Goal: Information Seeking & Learning: Understand process/instructions

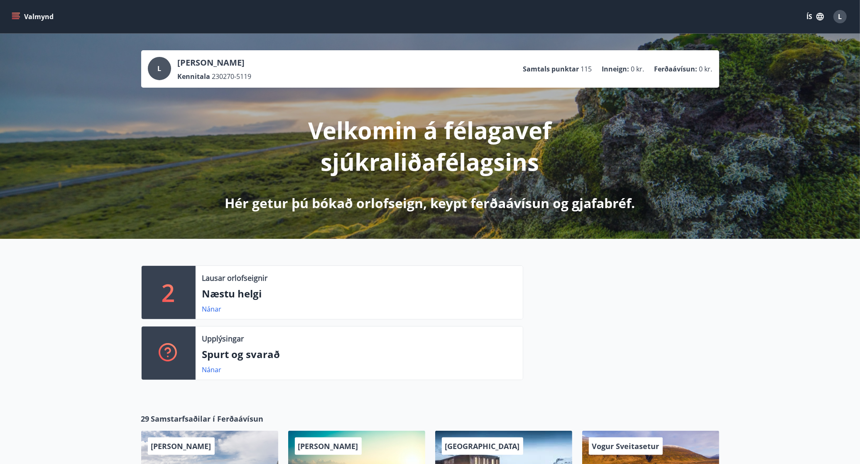
click at [19, 16] on icon "menu" at bounding box center [16, 16] width 8 height 8
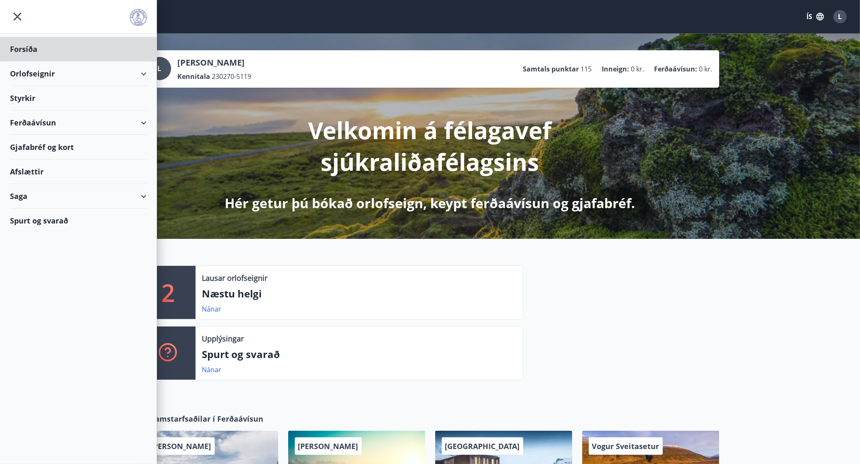
click at [32, 61] on div "Styrkir" at bounding box center [78, 49] width 137 height 25
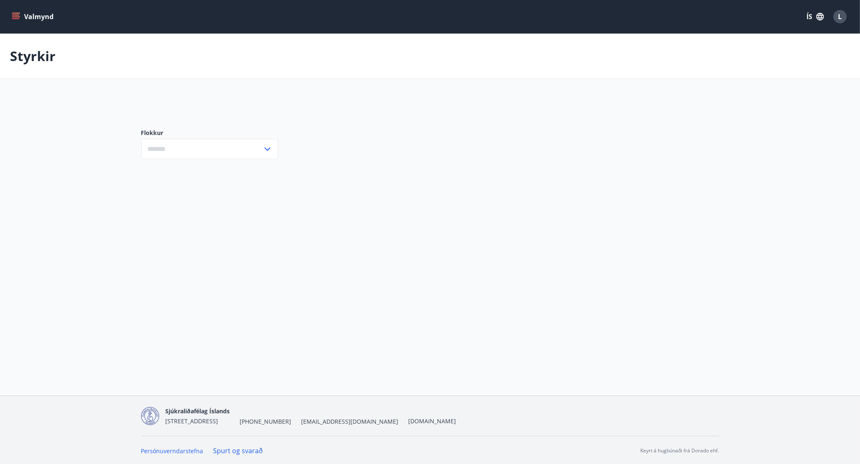
type input "***"
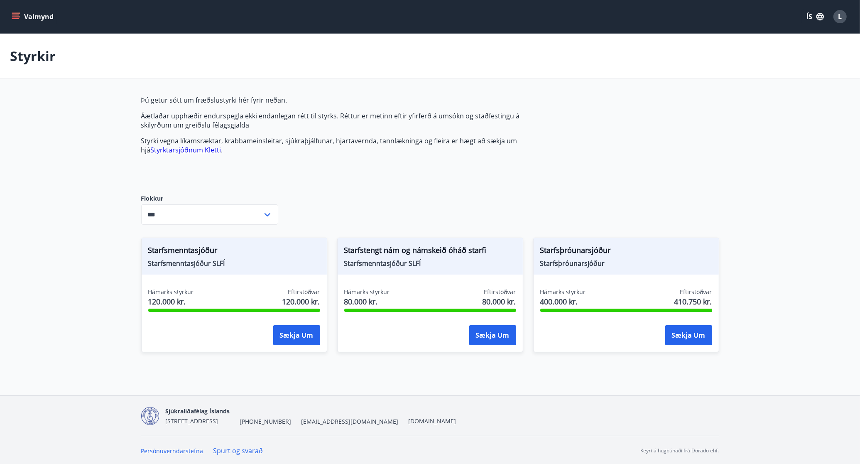
click at [19, 11] on button "Valmynd" at bounding box center [33, 16] width 47 height 15
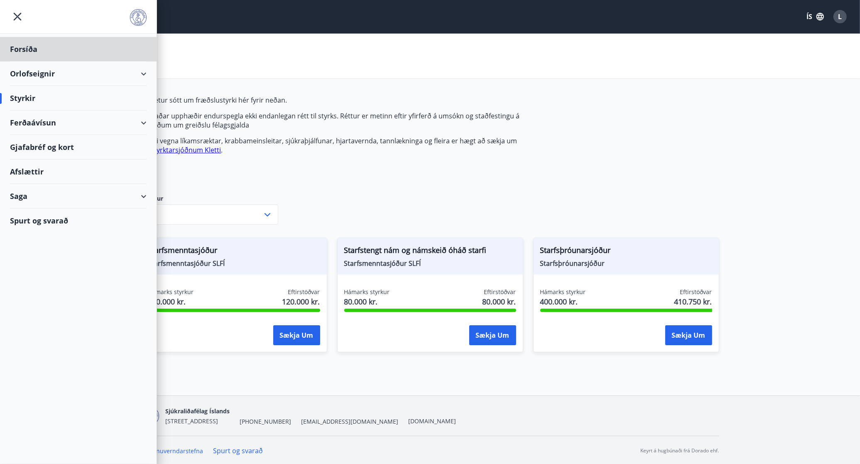
click at [26, 97] on div "Styrkir" at bounding box center [78, 98] width 137 height 25
click at [27, 97] on div "Styrkir" at bounding box center [78, 98] width 137 height 25
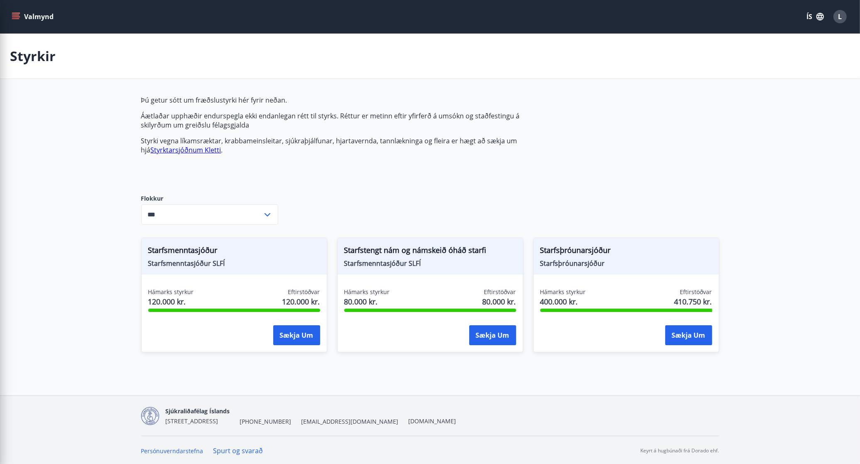
click at [289, 161] on div "Þú getur sótt um fræðslustyrki hér fyrir neðan. Áætlaðar upphæðir endurspegla e…" at bounding box center [337, 139] width 392 height 86
click at [17, 16] on icon "menu" at bounding box center [16, 16] width 8 height 8
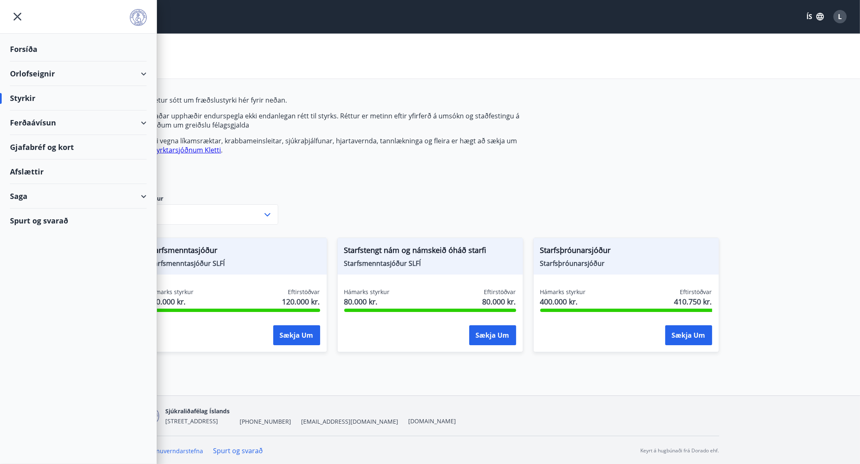
drag, startPoint x: 28, startPoint y: 91, endPoint x: 205, endPoint y: 70, distance: 177.8
click at [29, 91] on div "Styrkir" at bounding box center [78, 98] width 137 height 25
click at [734, 86] on main "Styrkir Þú getur sótt um fræðslustyrki hér fyrir neðan. Áætlaðar upphæðir endur…" at bounding box center [430, 198] width 860 height 329
